Goal: Task Accomplishment & Management: Manage account settings

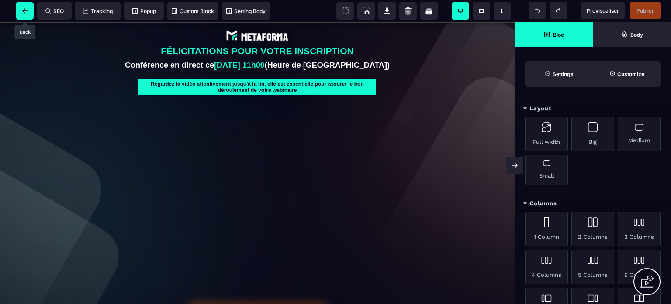
click at [24, 12] on icon at bounding box center [25, 10] width 6 height 5
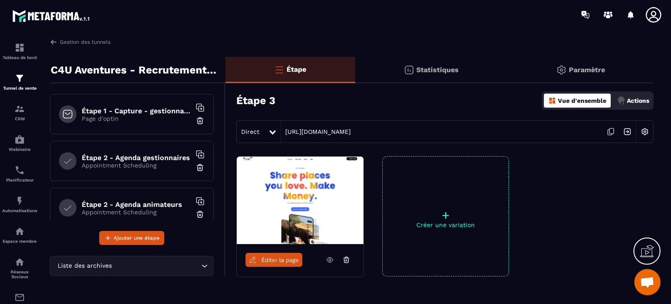
click at [585, 71] on p "Paramètre" at bounding box center [587, 70] width 36 height 8
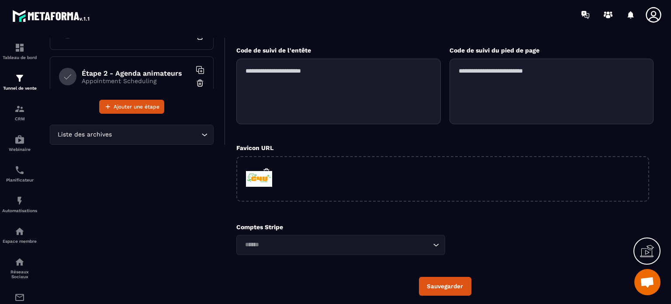
scroll to position [161, 0]
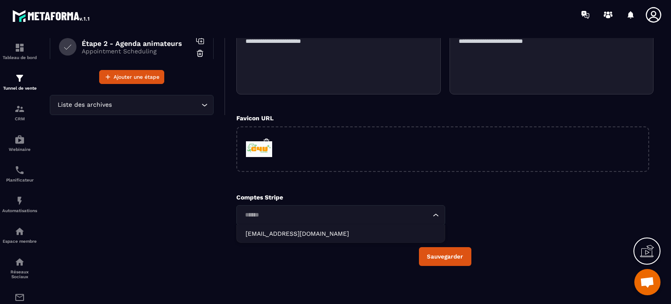
click at [437, 215] on icon "Search for option" at bounding box center [436, 215] width 9 height 9
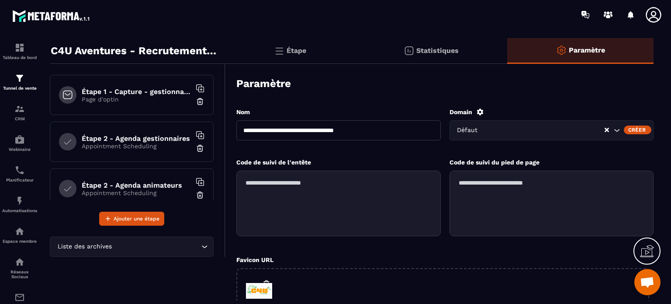
scroll to position [0, 0]
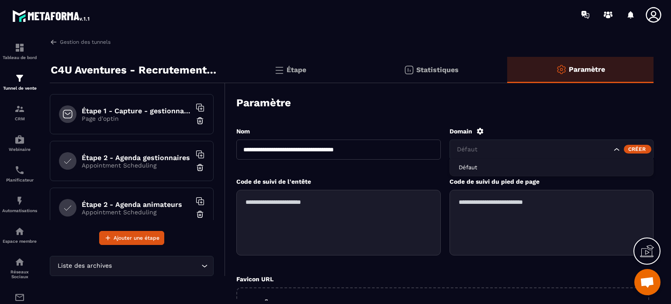
click at [617, 150] on icon "Search for option" at bounding box center [616, 149] width 5 height 3
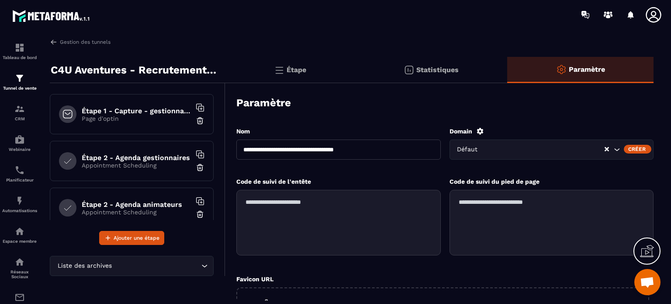
click at [528, 131] on div "Domain" at bounding box center [552, 131] width 205 height 8
click at [355, 208] on textarea at bounding box center [338, 223] width 205 height 66
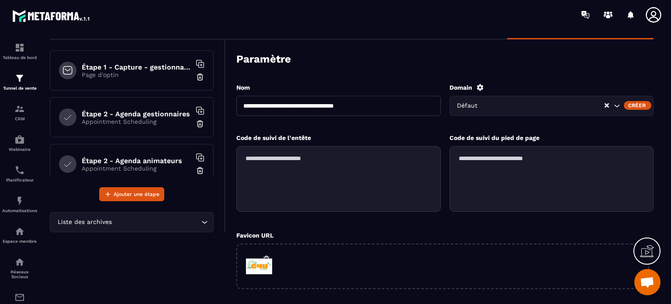
click at [150, 117] on h6 "Étape 2 - Agenda gestionnaires" at bounding box center [136, 114] width 109 height 8
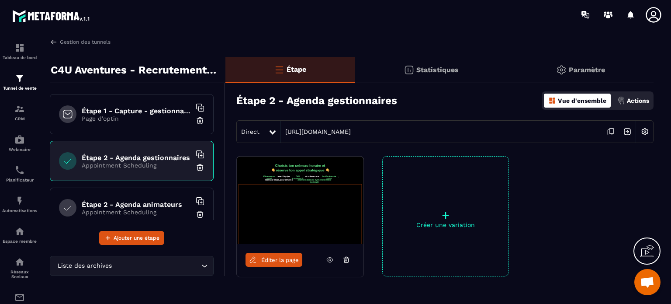
click at [275, 259] on span "Éditer la page" at bounding box center [280, 260] width 38 height 7
